Goal: Information Seeking & Learning: Learn about a topic

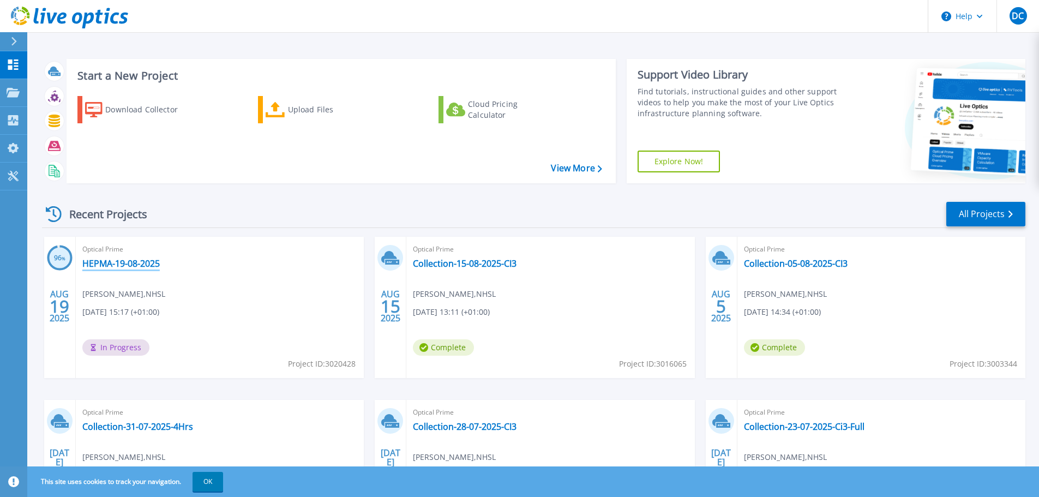
click at [119, 263] on link "HEPMA-19-08-2025" at bounding box center [120, 263] width 77 height 11
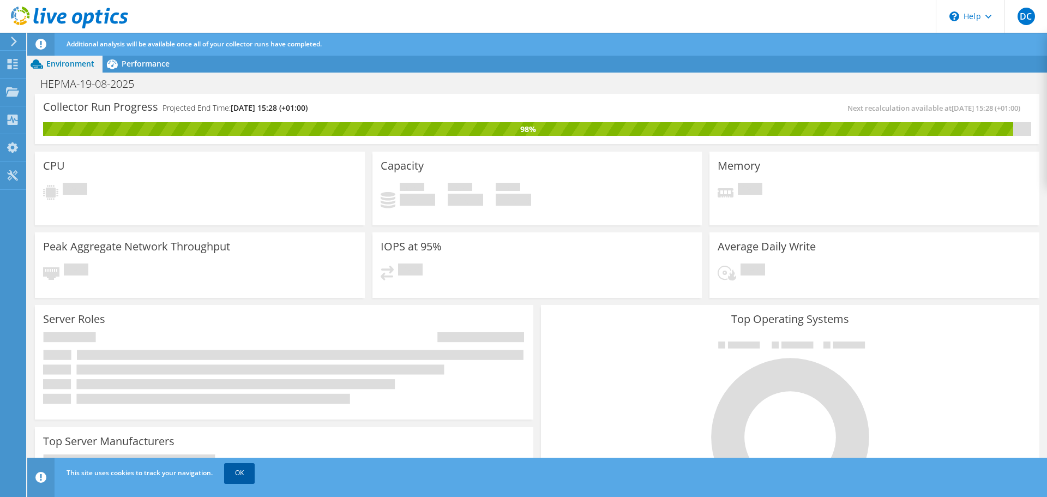
click at [235, 473] on link "OK" at bounding box center [239, 473] width 31 height 20
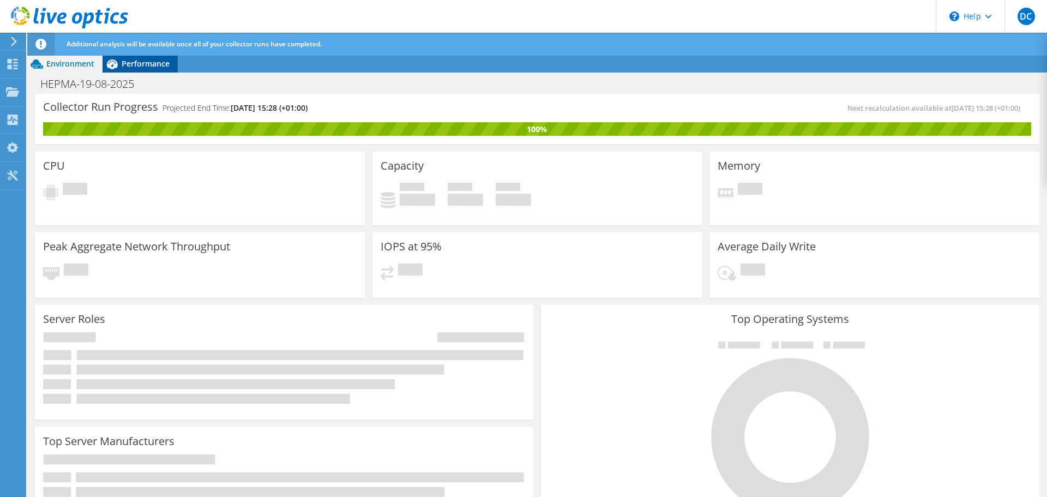
click at [152, 67] on span "Performance" at bounding box center [146, 63] width 48 height 10
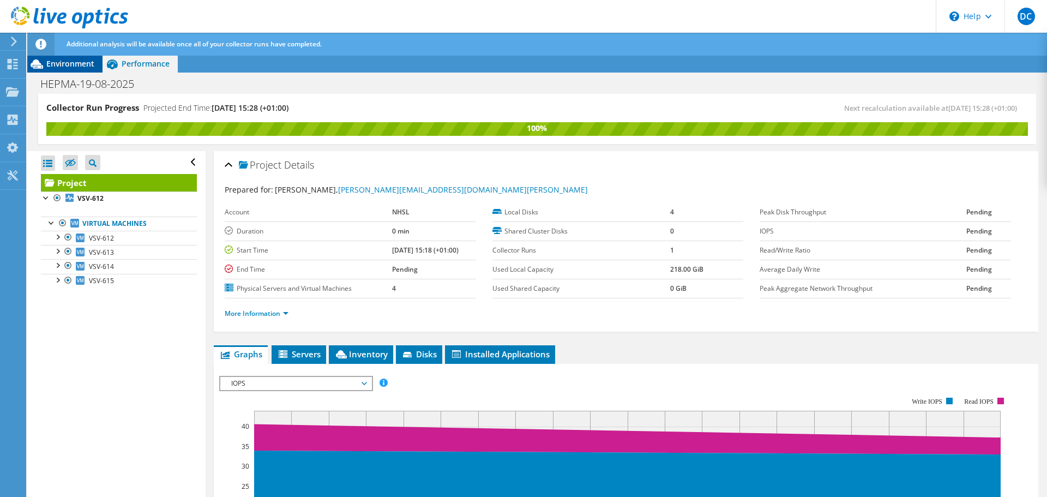
click at [72, 65] on span "Environment" at bounding box center [70, 63] width 48 height 10
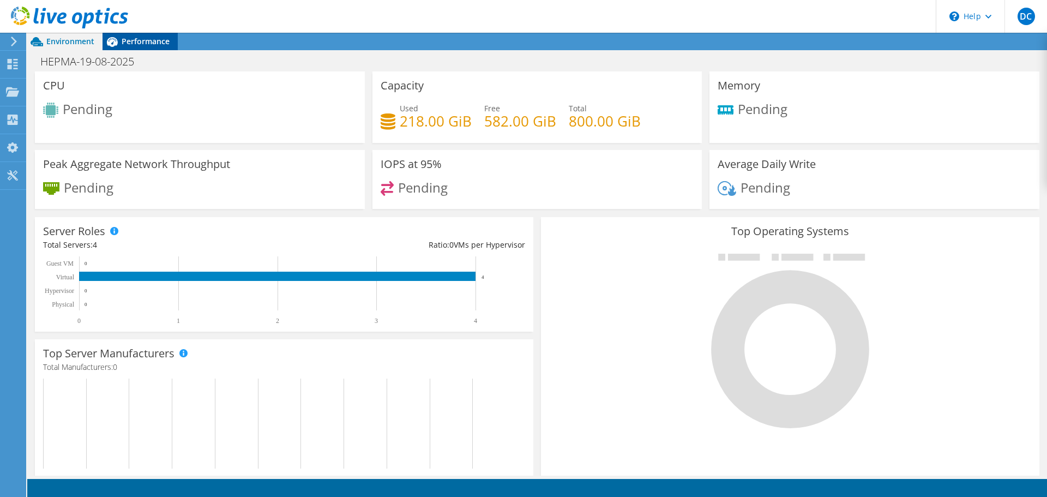
click at [154, 43] on span "Performance" at bounding box center [146, 41] width 48 height 10
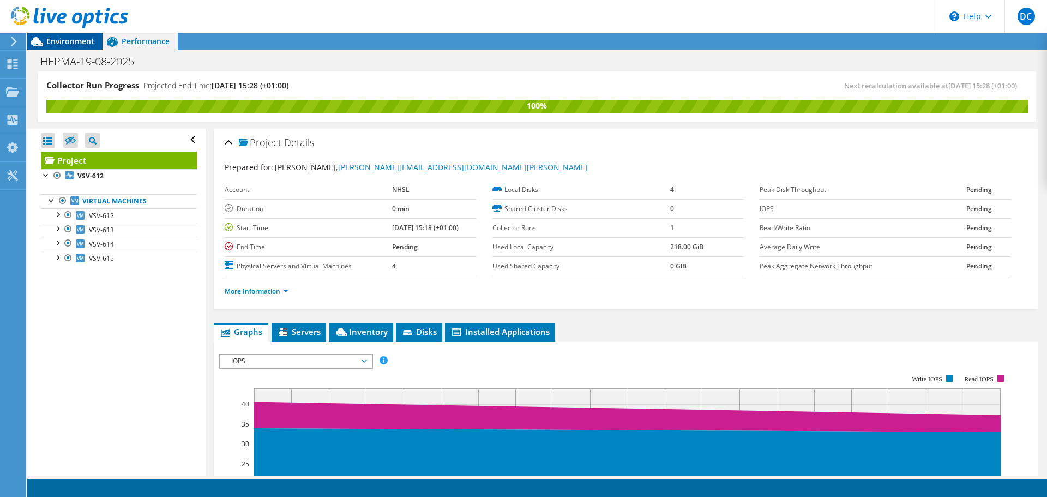
click at [67, 37] on span "Environment" at bounding box center [70, 41] width 48 height 10
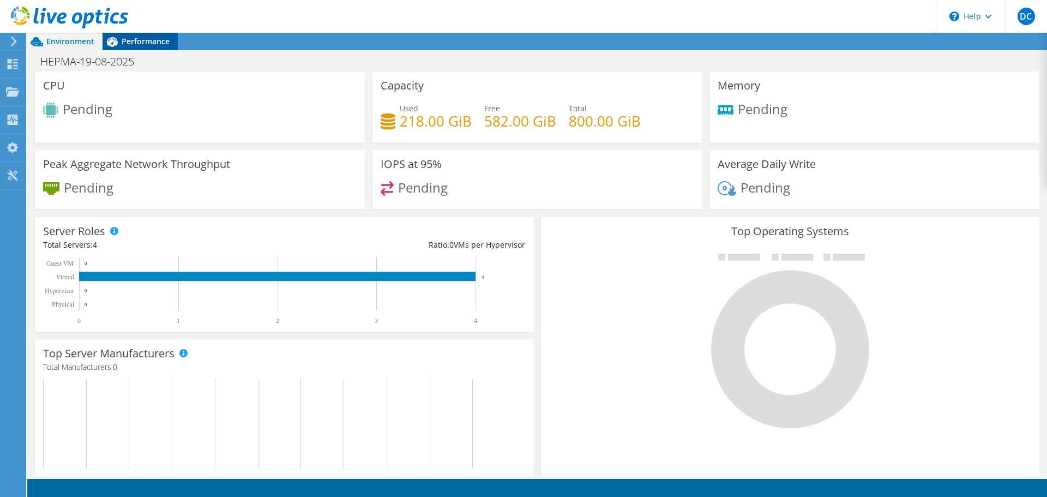
click at [132, 38] on span "Performance" at bounding box center [146, 41] width 48 height 10
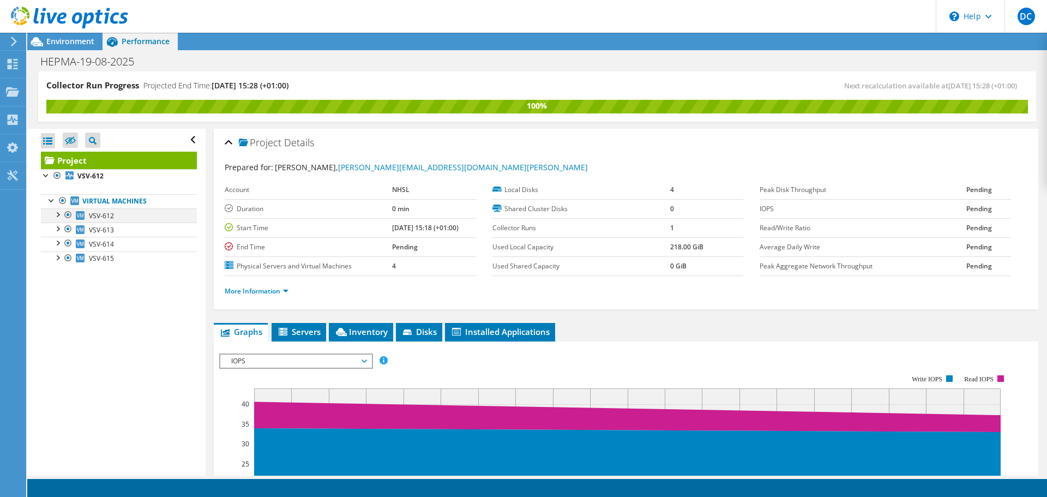
click at [58, 212] on div at bounding box center [57, 213] width 11 height 11
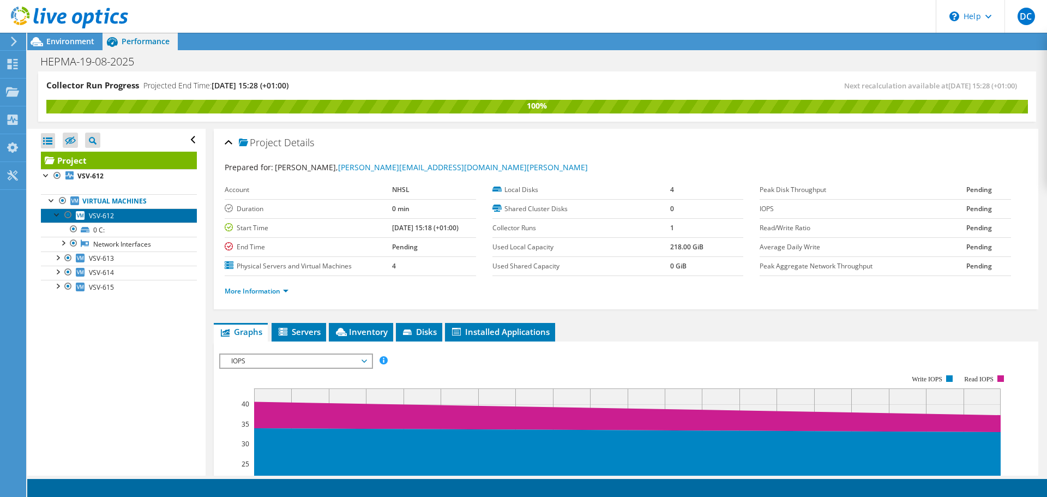
click at [101, 216] on span "VSV-612" at bounding box center [101, 215] width 25 height 9
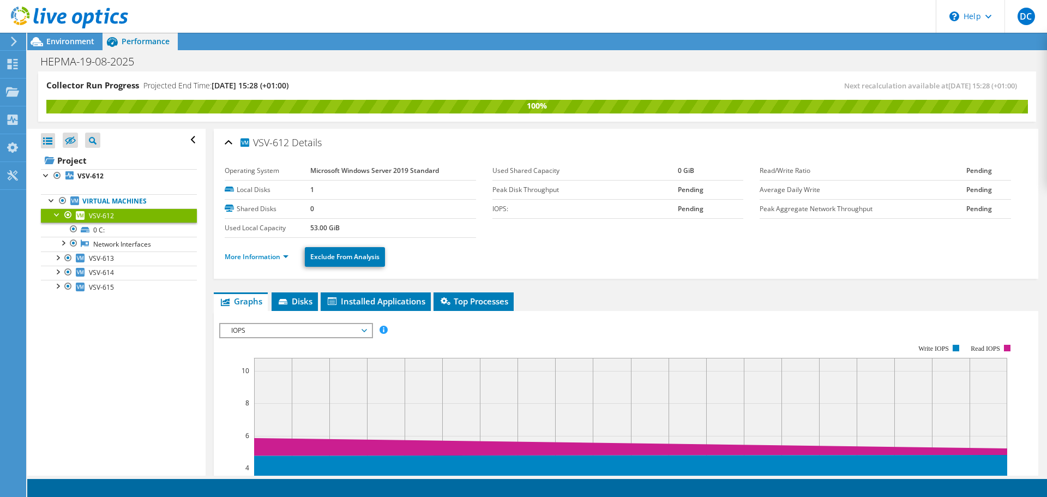
click at [67, 214] on div at bounding box center [68, 214] width 11 height 13
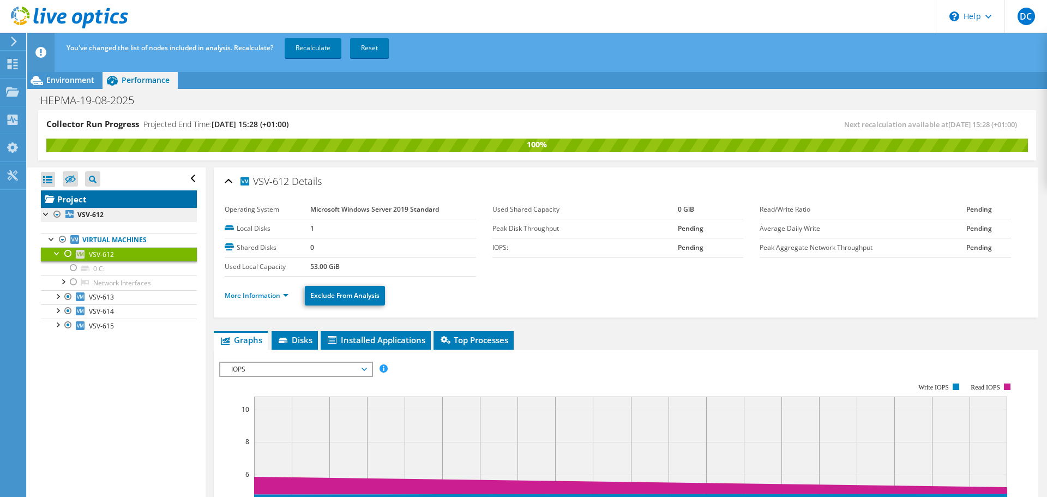
click at [63, 199] on link "Project" at bounding box center [119, 198] width 156 height 17
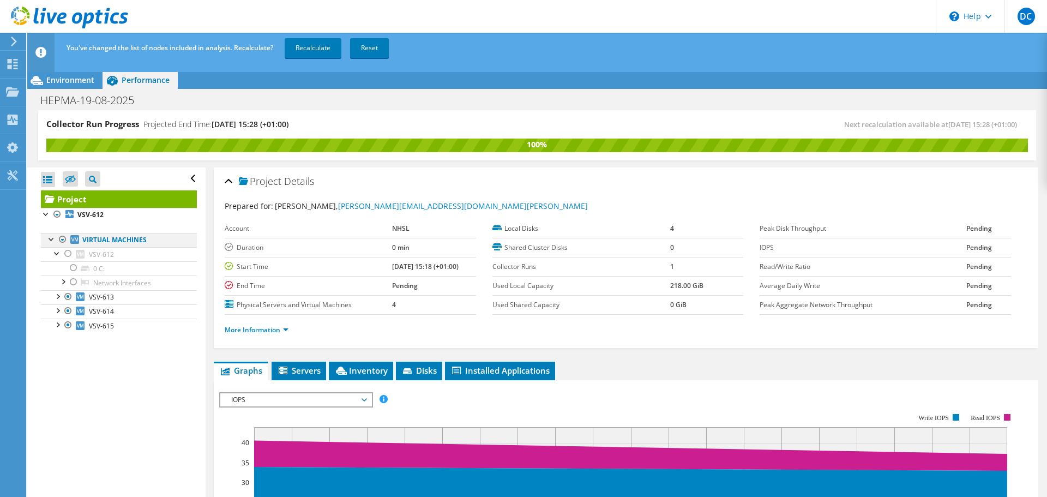
click at [61, 240] on div at bounding box center [62, 239] width 11 height 13
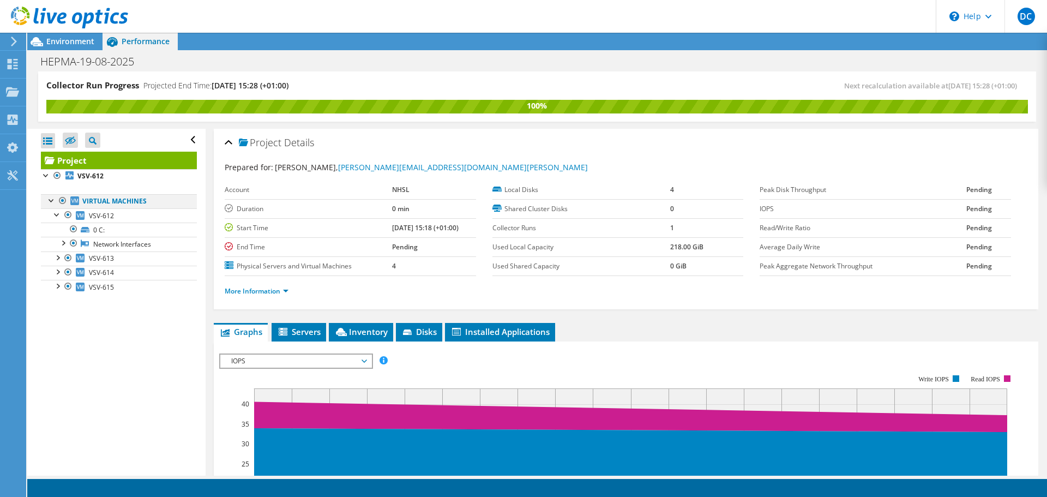
click at [62, 201] on div at bounding box center [62, 200] width 11 height 13
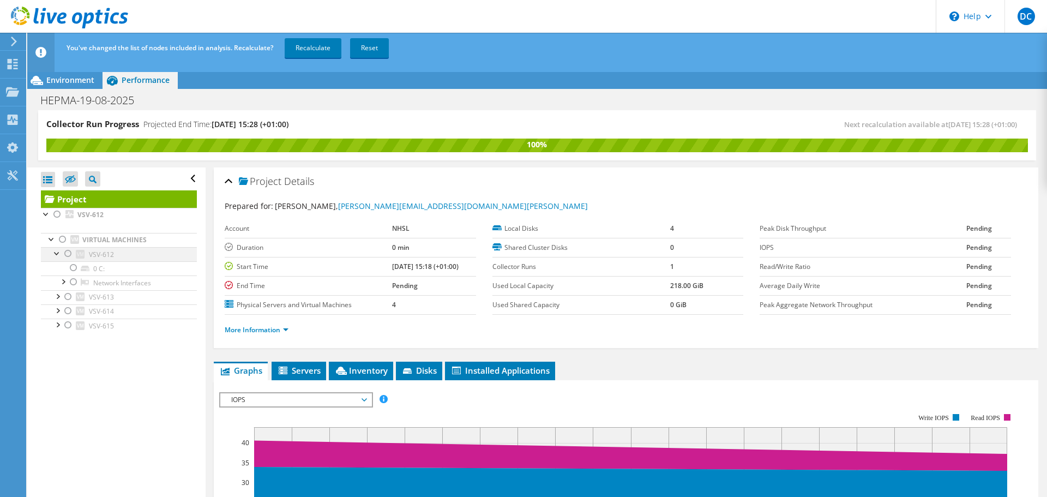
click at [58, 254] on div at bounding box center [57, 252] width 11 height 11
click at [66, 254] on div at bounding box center [68, 253] width 11 height 13
click at [312, 46] on link "Recalculate" at bounding box center [313, 48] width 57 height 20
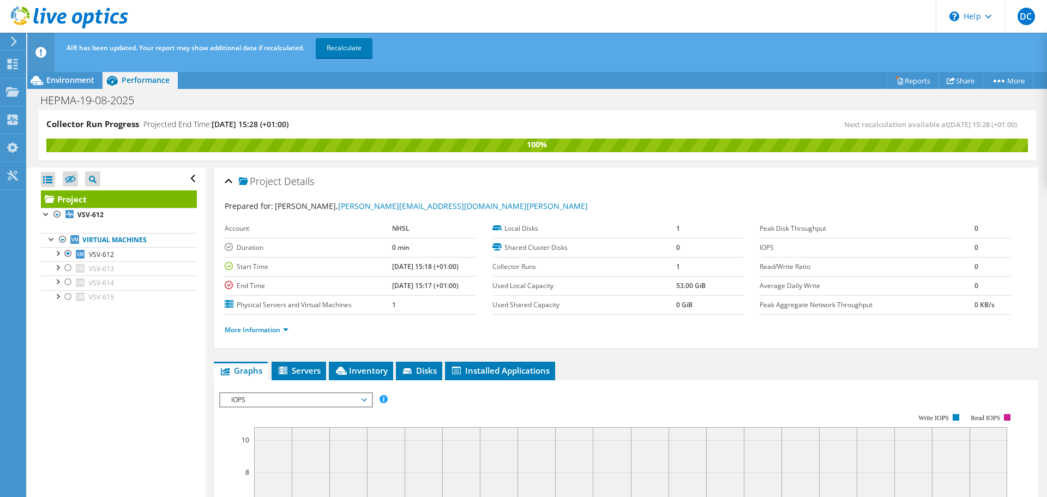
scroll to position [218, 0]
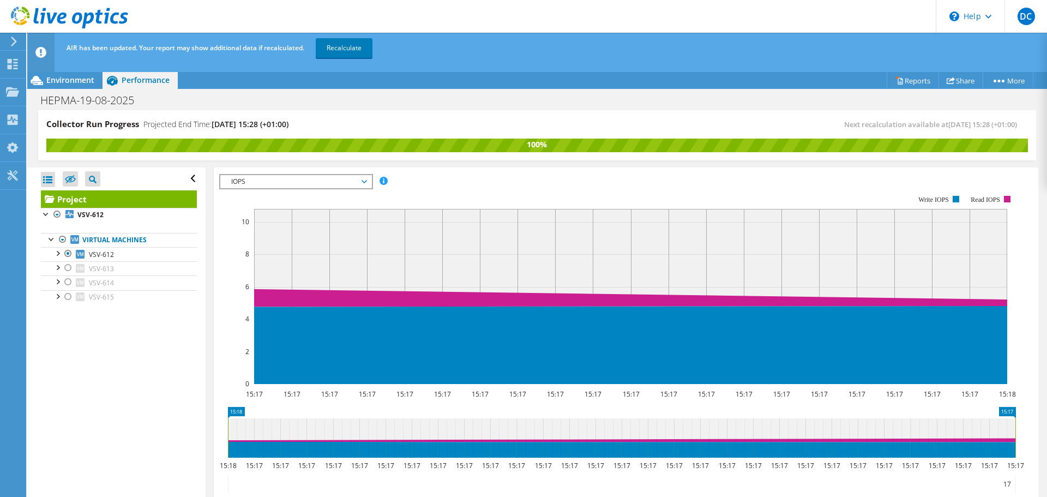
click at [358, 181] on span "IOPS" at bounding box center [296, 181] width 140 height 13
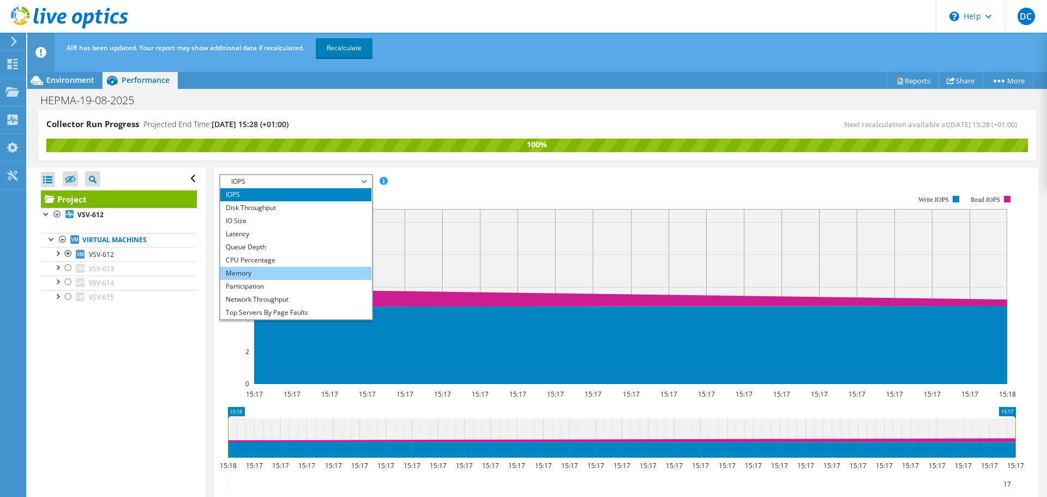
click at [286, 273] on li "Memory" at bounding box center [295, 273] width 151 height 13
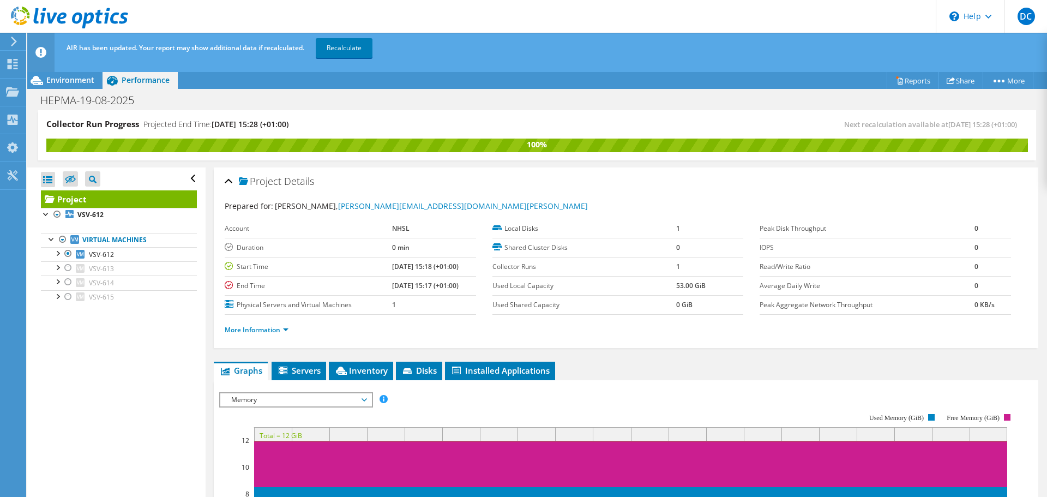
scroll to position [325, 0]
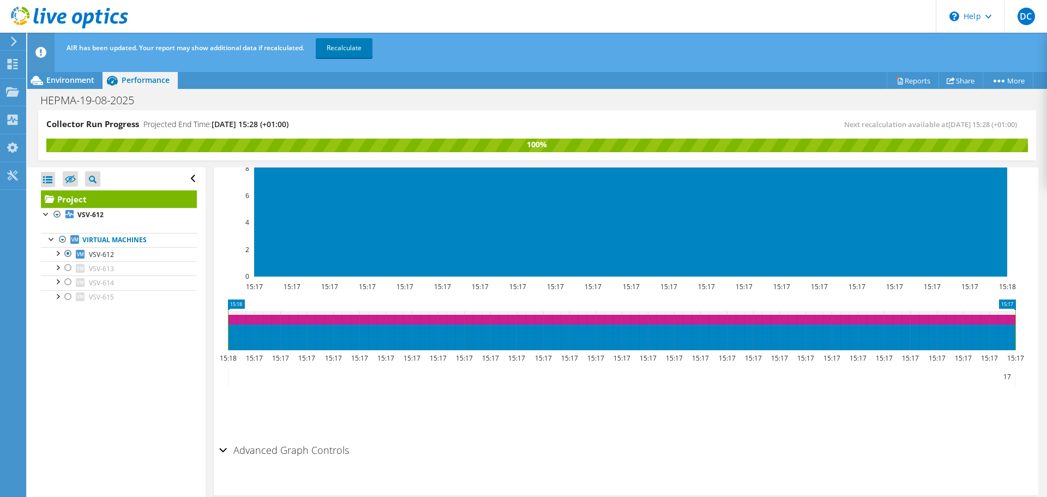
click at [255, 455] on h2 "Advanced Graph Controls" at bounding box center [284, 450] width 130 height 22
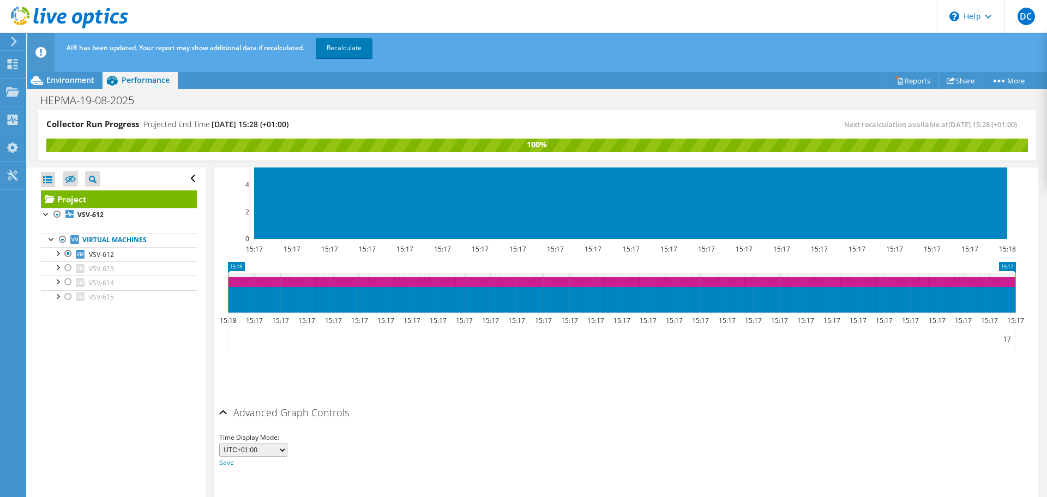
click at [264, 411] on h2 "Advanced Graph Controls" at bounding box center [284, 412] width 130 height 22
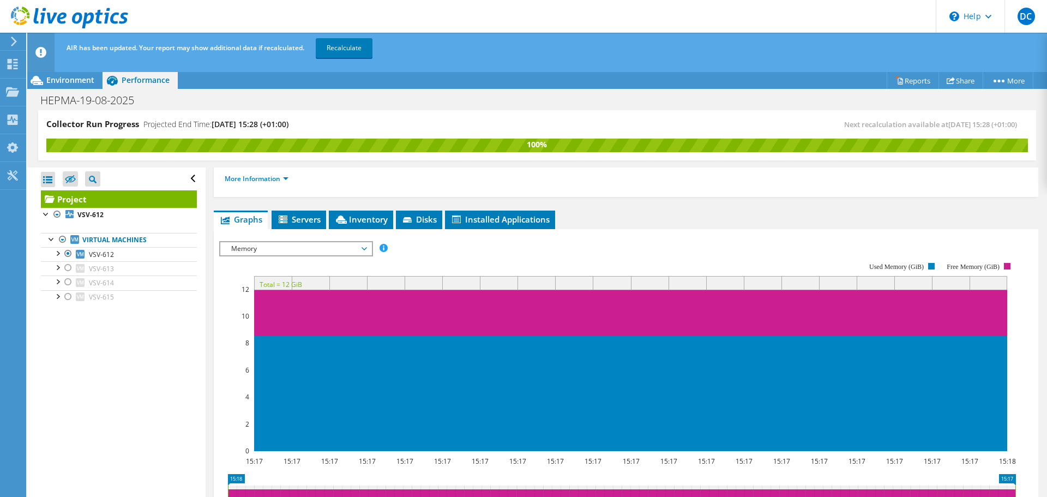
scroll to position [170, 0]
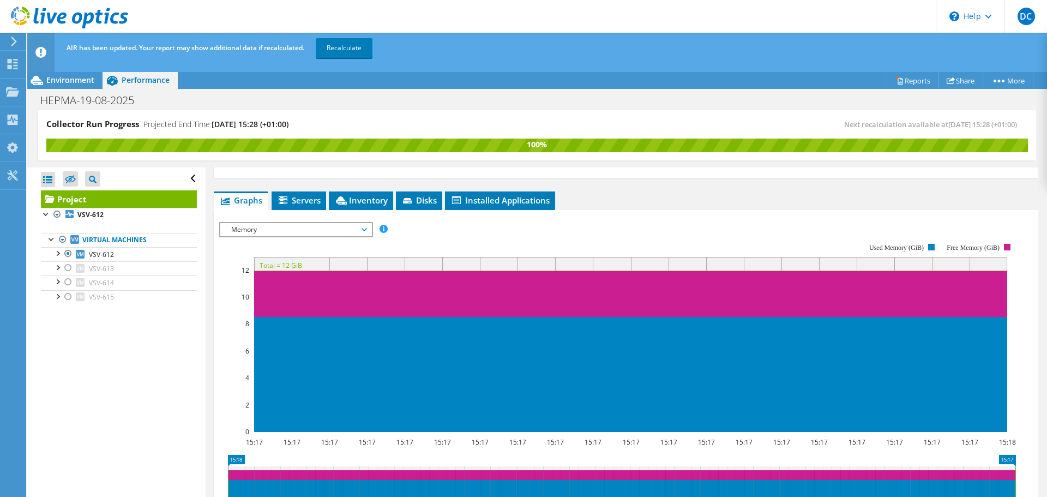
click at [364, 231] on span "Memory" at bounding box center [296, 229] width 140 height 13
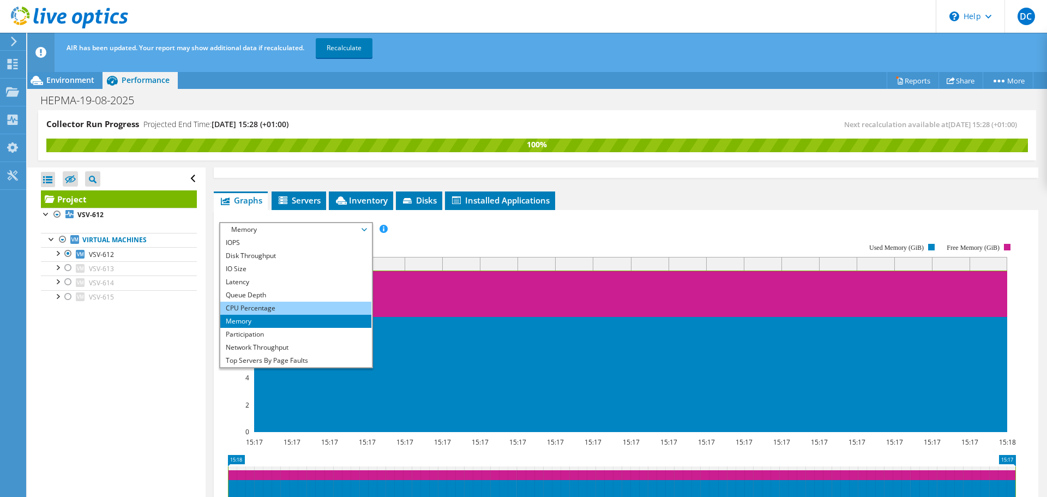
click at [277, 307] on li "CPU Percentage" at bounding box center [295, 307] width 151 height 13
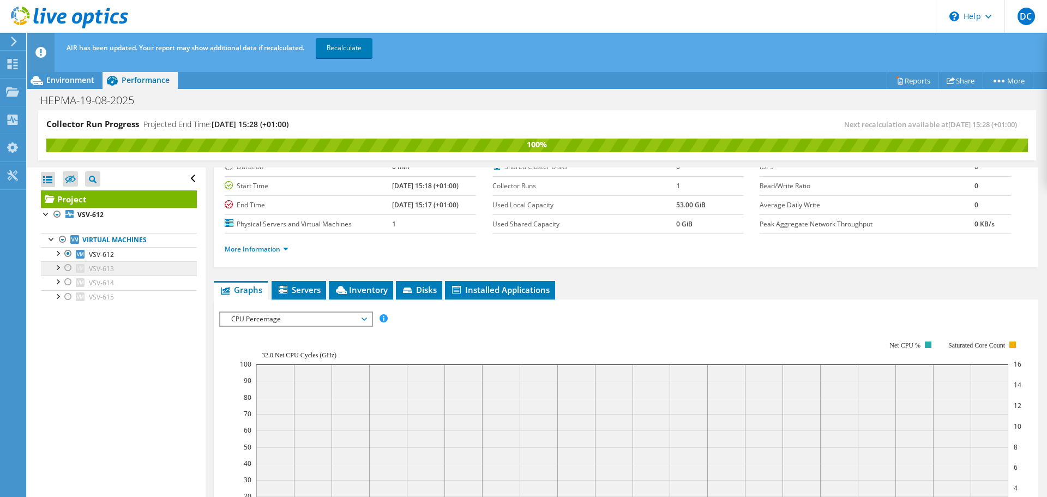
scroll to position [61, 0]
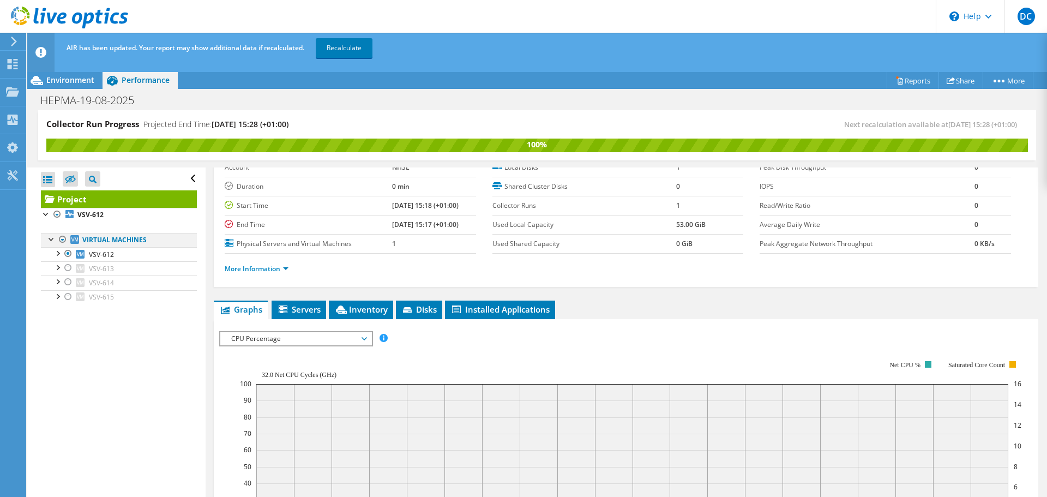
click at [63, 240] on div at bounding box center [62, 239] width 11 height 13
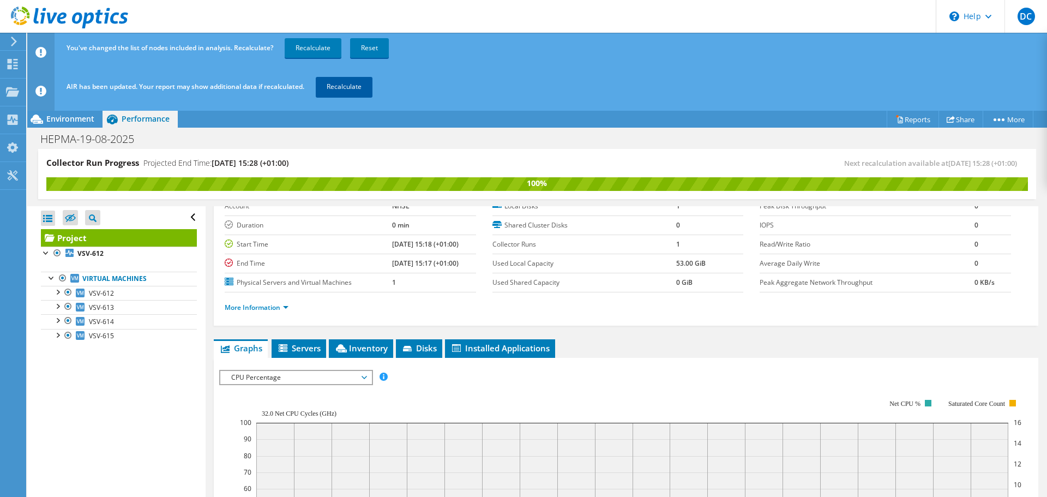
click at [356, 92] on link "Recalculate" at bounding box center [344, 87] width 57 height 20
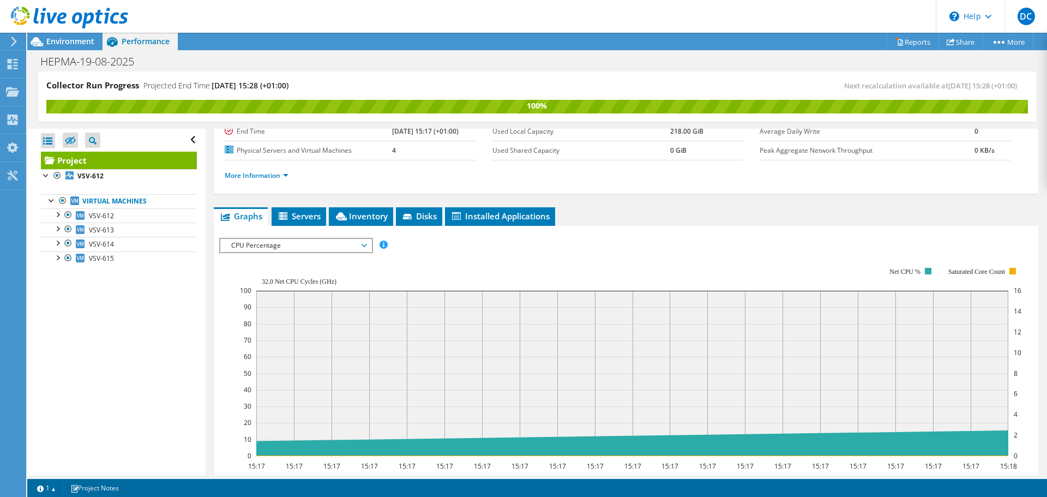
scroll to position [170, 0]
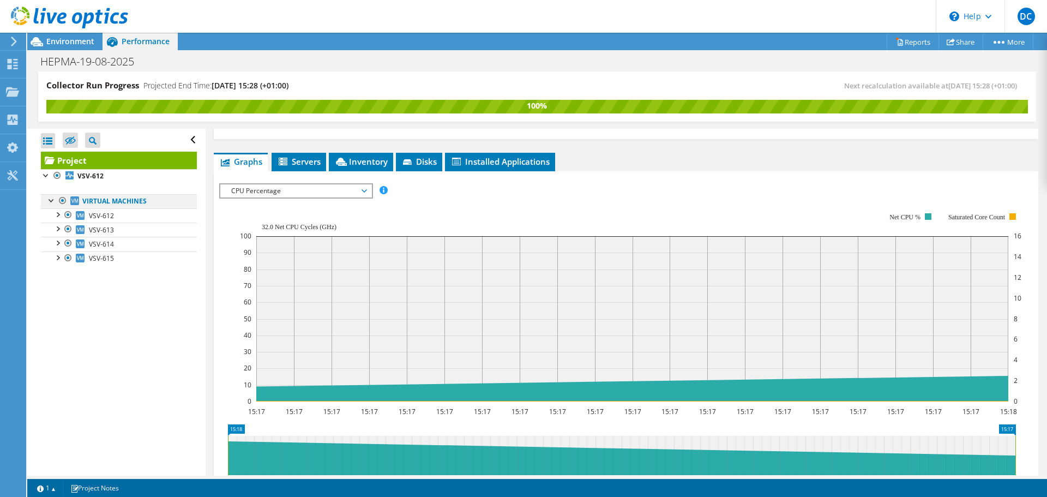
click at [61, 201] on div at bounding box center [62, 200] width 11 height 13
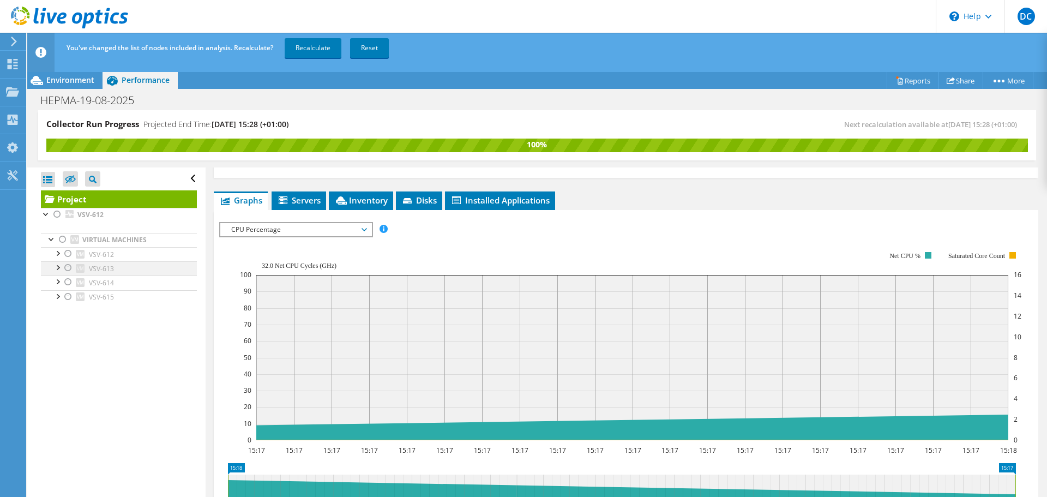
click at [68, 268] on div at bounding box center [68, 267] width 11 height 13
click at [319, 47] on link "Recalculate" at bounding box center [313, 48] width 57 height 20
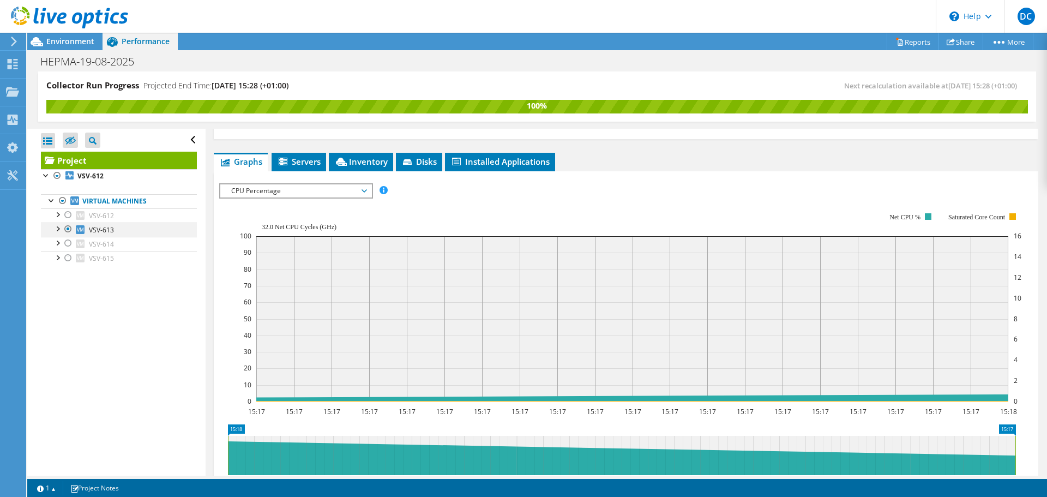
click at [66, 225] on div at bounding box center [68, 228] width 11 height 13
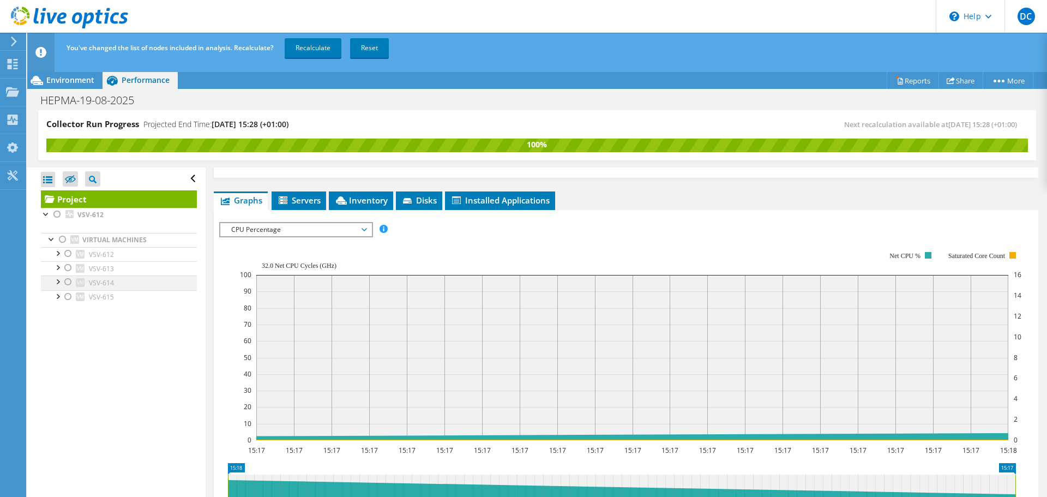
click at [69, 283] on div at bounding box center [68, 281] width 11 height 13
click at [319, 45] on link "Recalculate" at bounding box center [313, 48] width 57 height 20
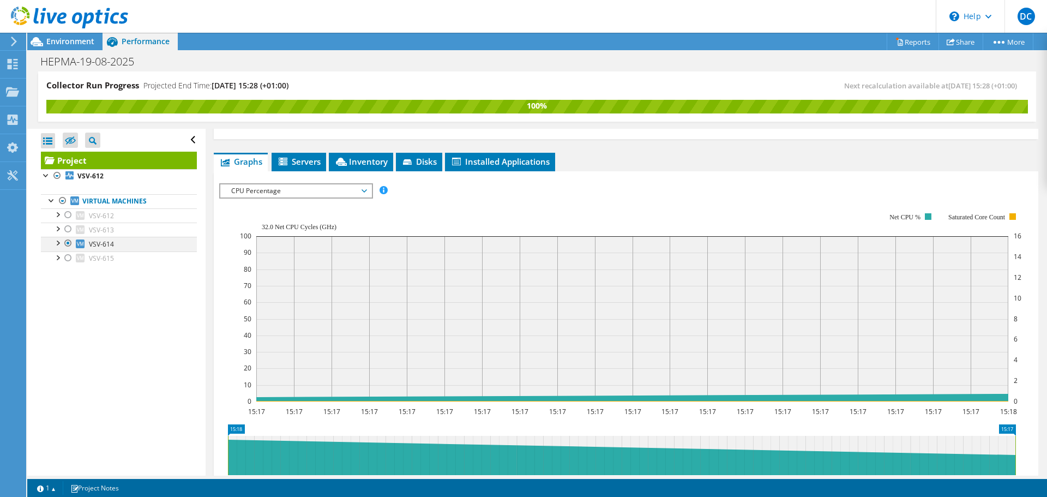
click at [68, 243] on div at bounding box center [68, 243] width 11 height 13
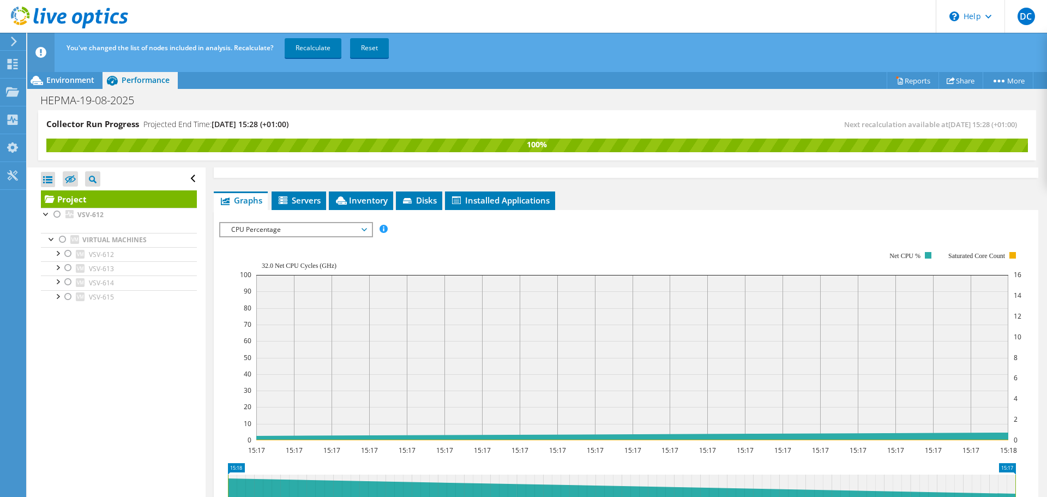
click at [252, 233] on span "CPU Percentage" at bounding box center [296, 229] width 140 height 13
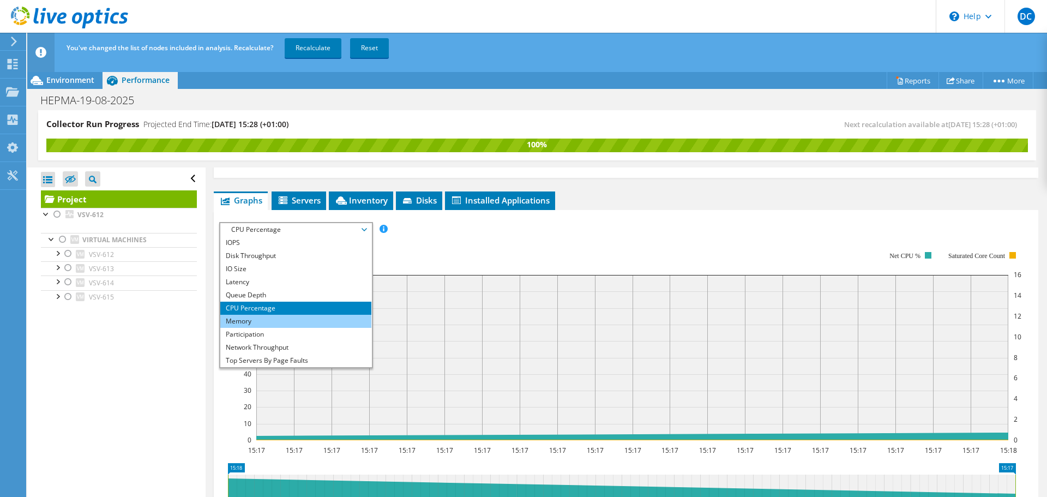
click at [257, 317] on li "Memory" at bounding box center [295, 321] width 151 height 13
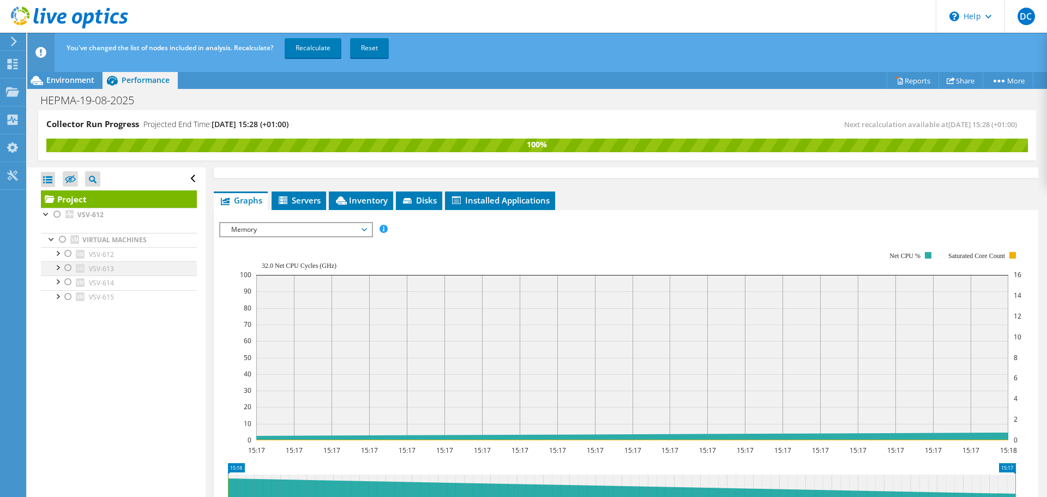
click at [69, 267] on div at bounding box center [68, 267] width 11 height 13
click at [316, 52] on link "Recalculate" at bounding box center [313, 48] width 57 height 20
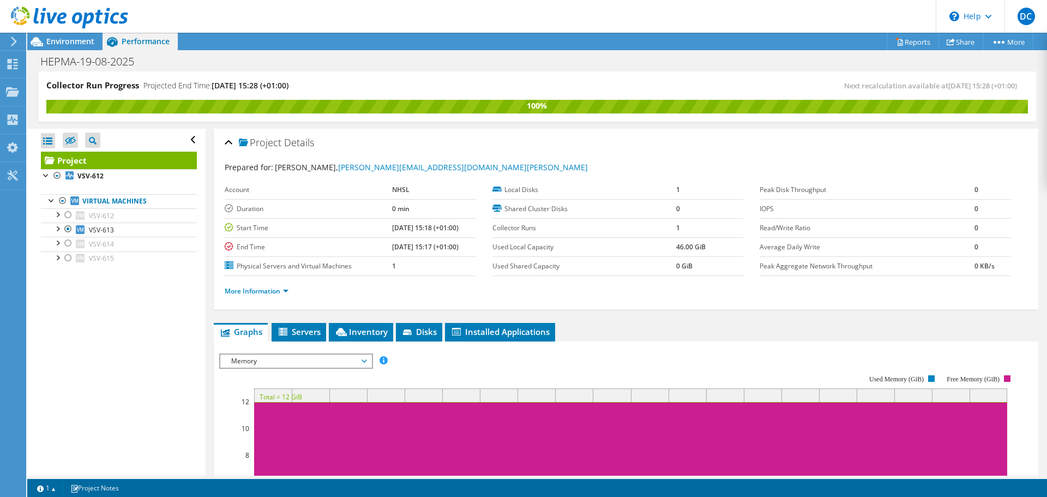
scroll to position [109, 0]
